Goal: Task Accomplishment & Management: Manage account settings

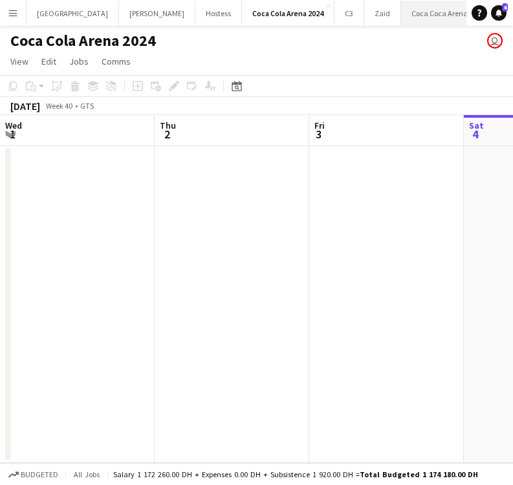
click at [401, 10] on button "[GEOGRAPHIC_DATA] 2025 Close" at bounding box center [448, 13] width 94 height 25
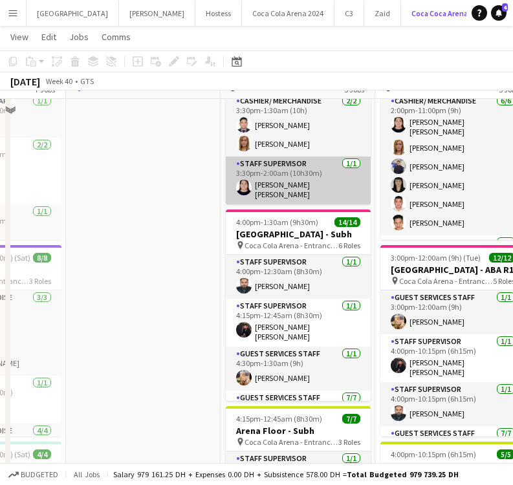
scroll to position [340, 0]
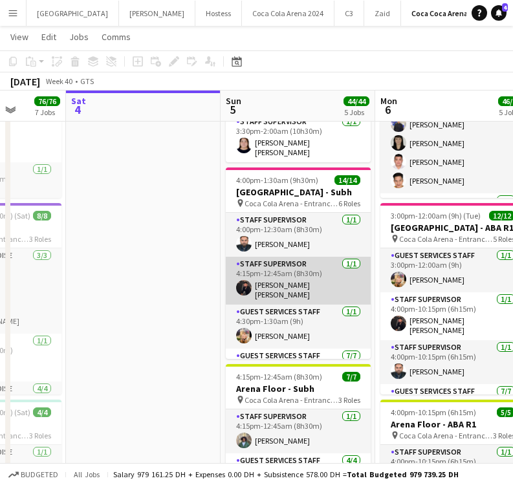
click at [280, 285] on app-card-role "Staff Supervisor [DATE] 4:15pm-12:45am (8h30m) [PERSON_NAME] [PERSON_NAME]" at bounding box center [298, 281] width 145 height 48
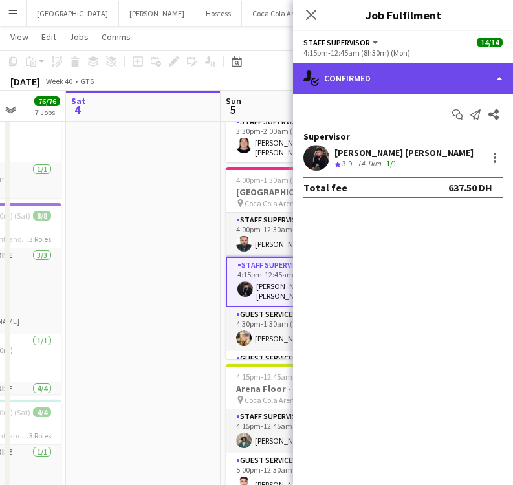
click at [413, 85] on div "single-neutral-actions-check-2 Confirmed" at bounding box center [403, 78] width 220 height 31
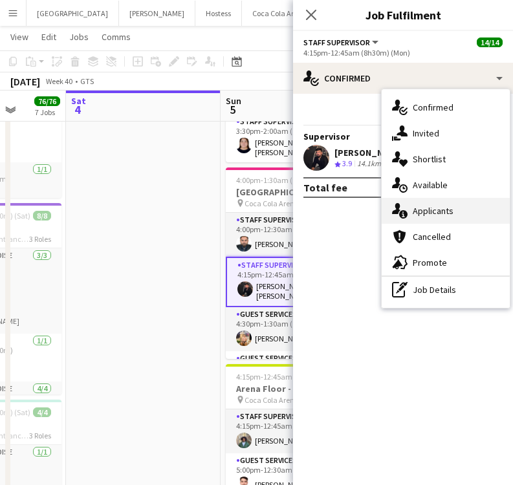
click at [421, 214] on span "Applicants" at bounding box center [433, 211] width 41 height 12
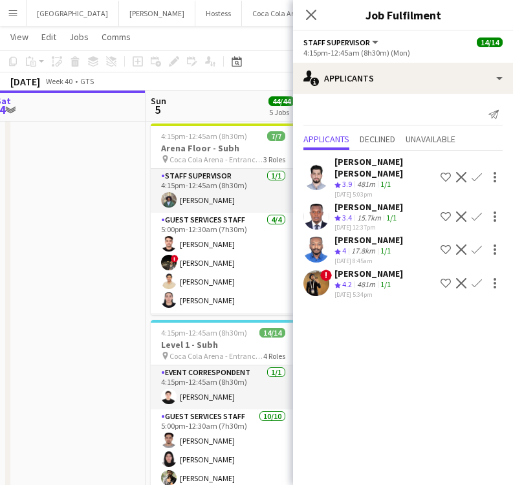
scroll to position [571, 0]
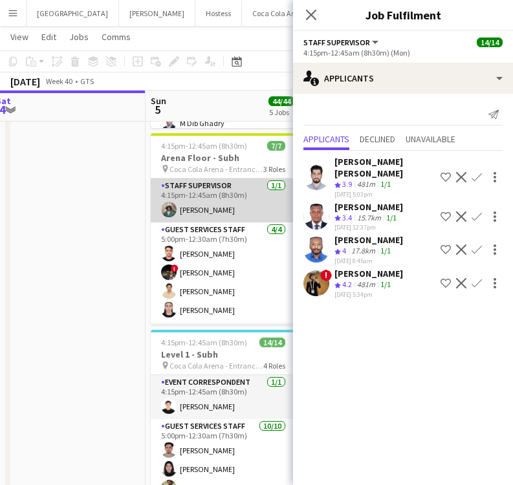
click at [231, 204] on app-card-role "Staff Supervisor [DATE] 4:15pm-12:45am (8h30m) [PERSON_NAME]" at bounding box center [223, 201] width 145 height 44
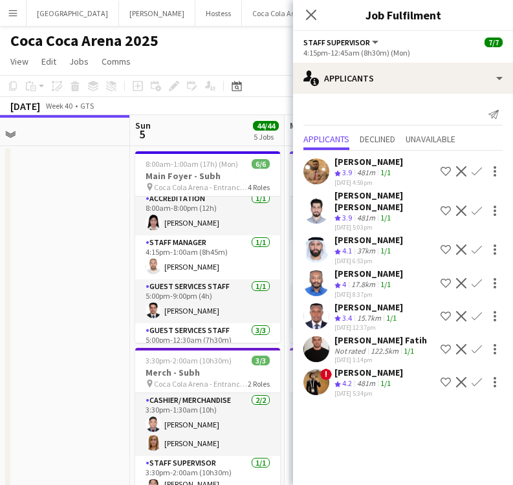
scroll to position [0, 0]
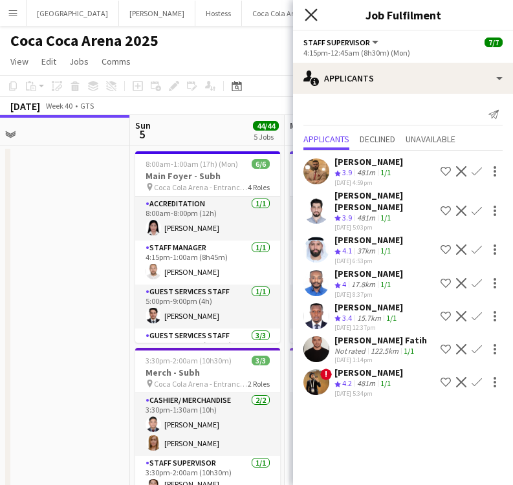
click at [307, 12] on icon "Close pop-in" at bounding box center [311, 14] width 12 height 12
